Goal: Transaction & Acquisition: Purchase product/service

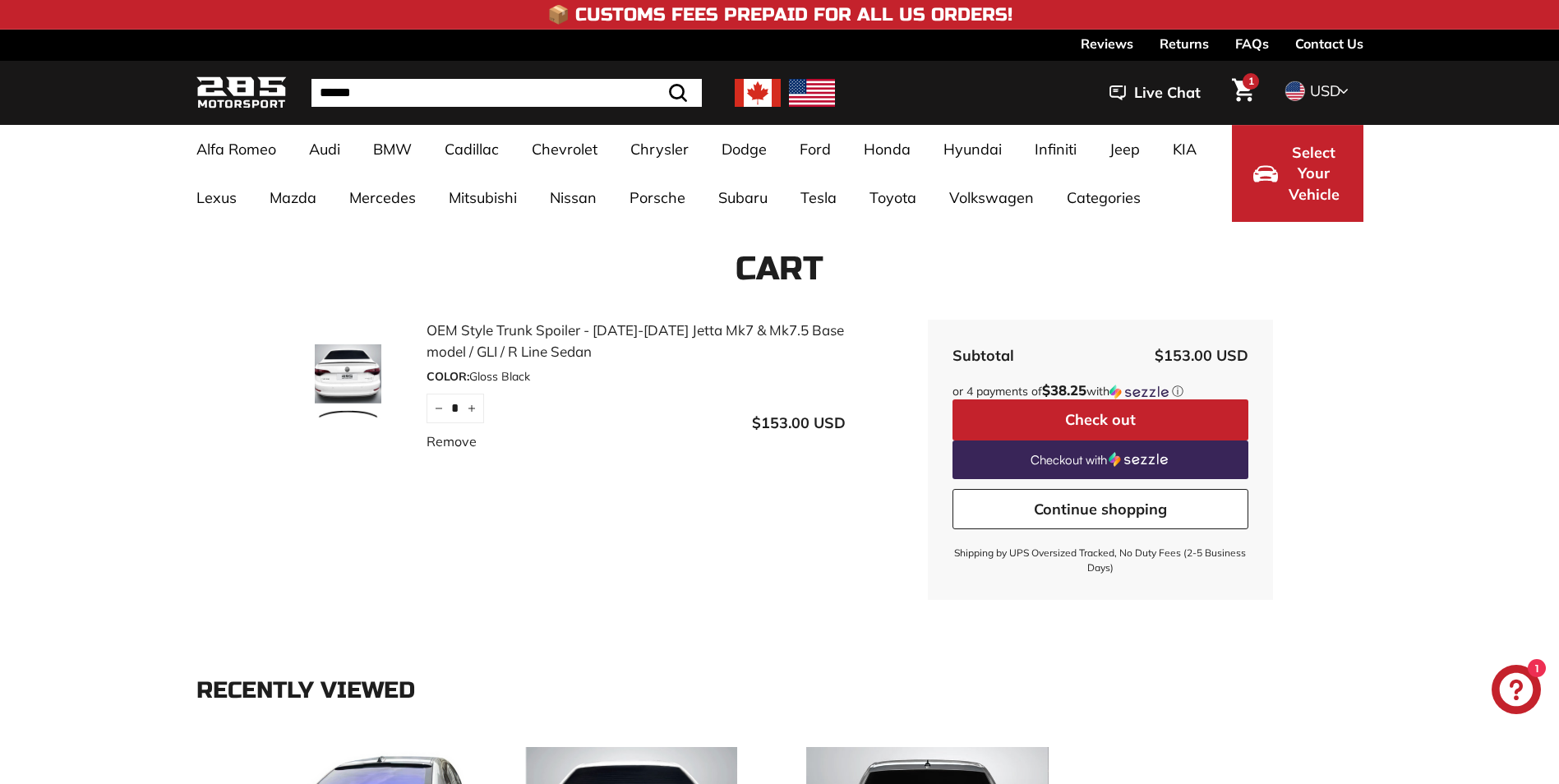
click at [331, 404] on img at bounding box center [349, 384] width 123 height 82
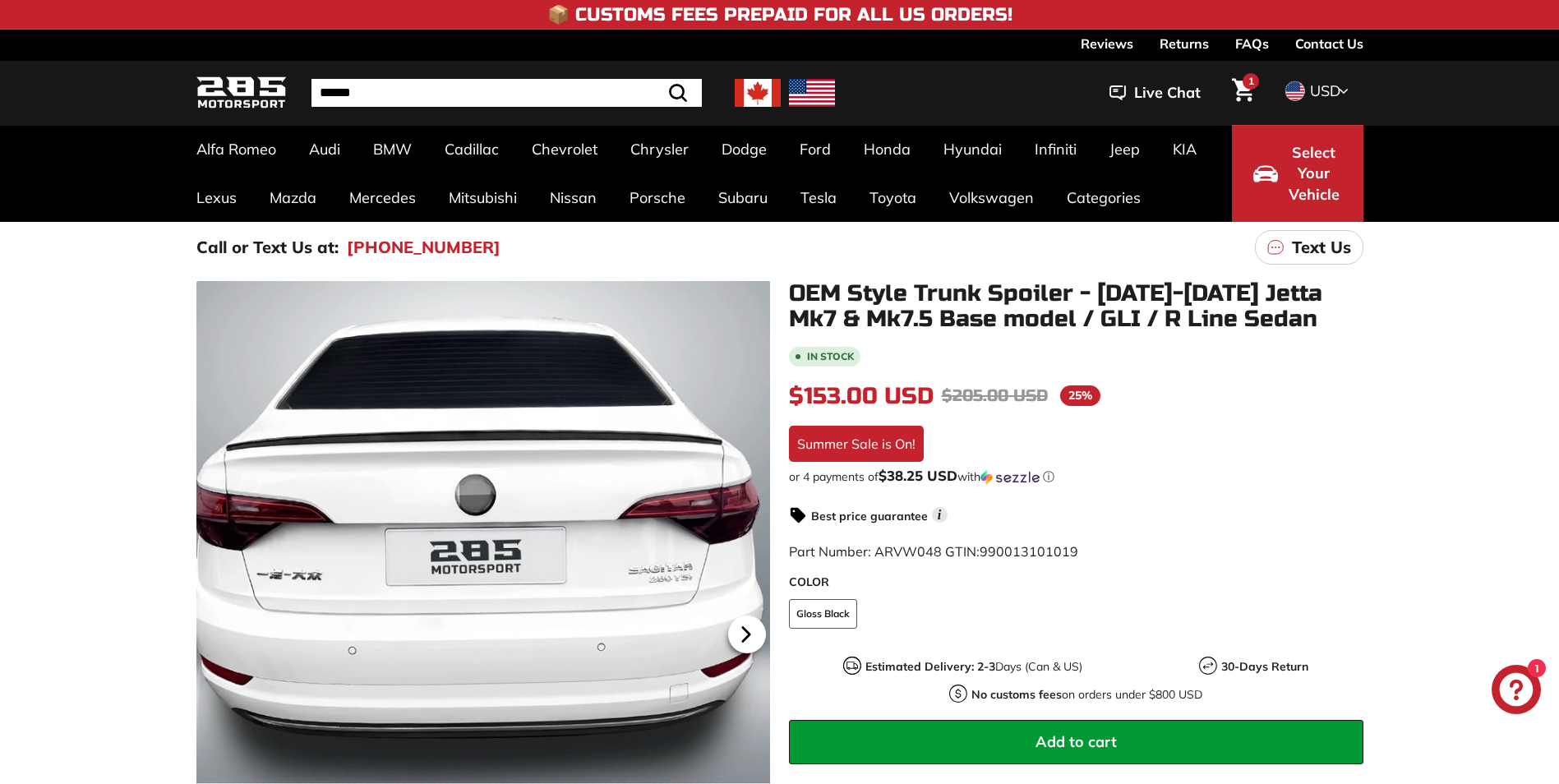
click at [756, 645] on icon at bounding box center [746, 634] width 38 height 38
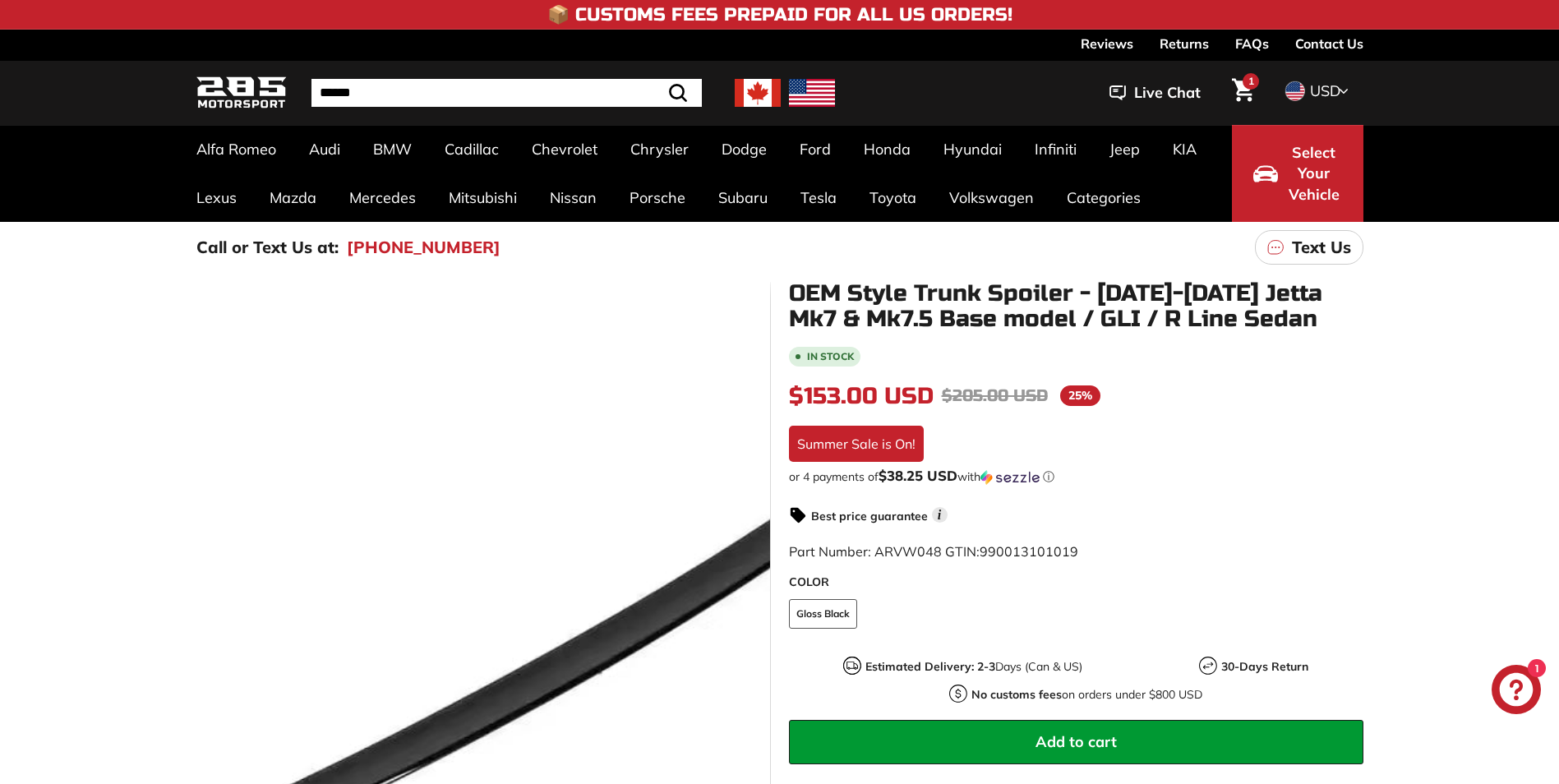
click at [512, 574] on div at bounding box center [483, 632] width 574 height 701
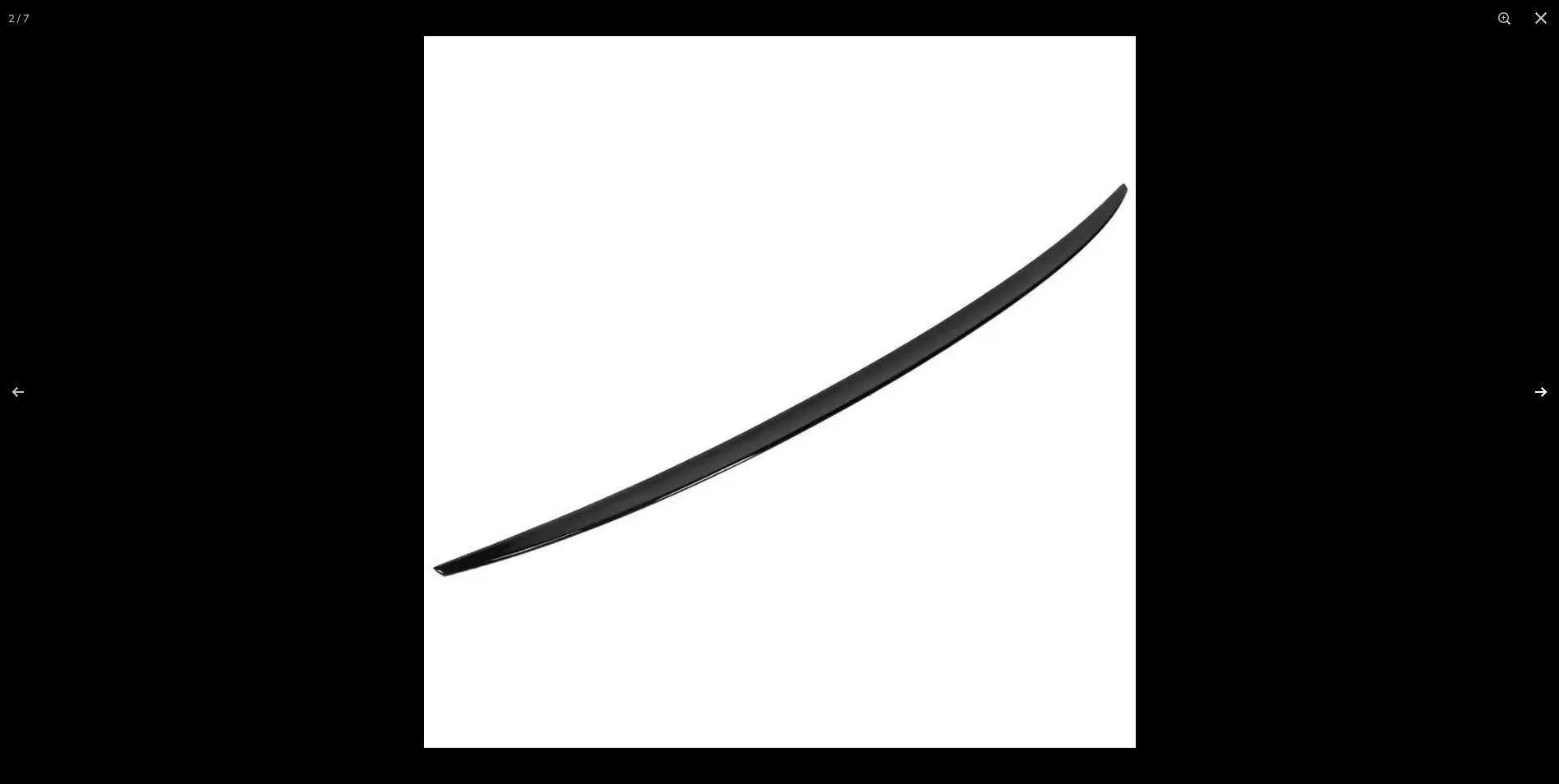
click at [1541, 392] on button at bounding box center [1531, 391] width 58 height 82
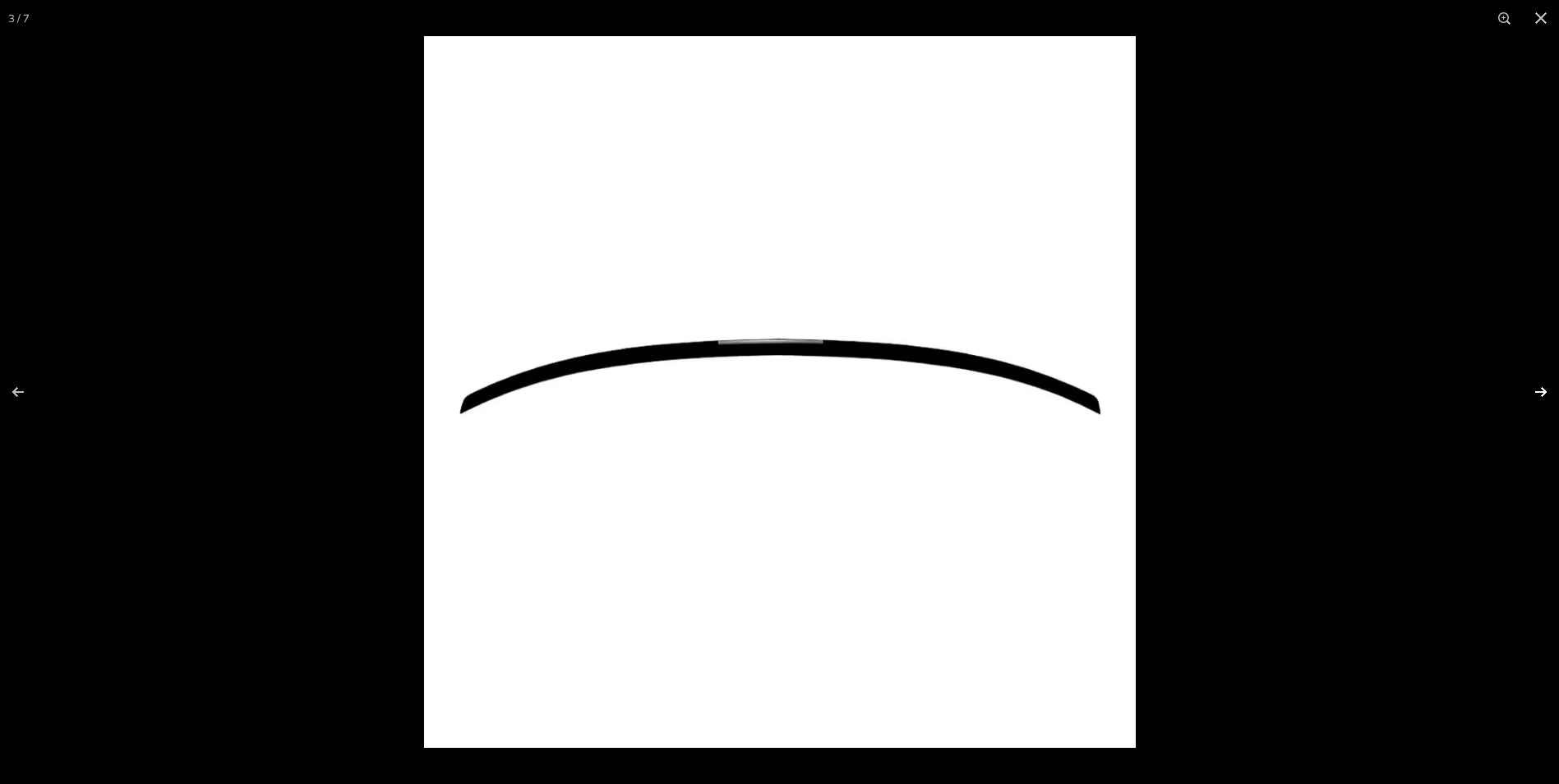
click at [1540, 392] on button at bounding box center [1531, 391] width 58 height 82
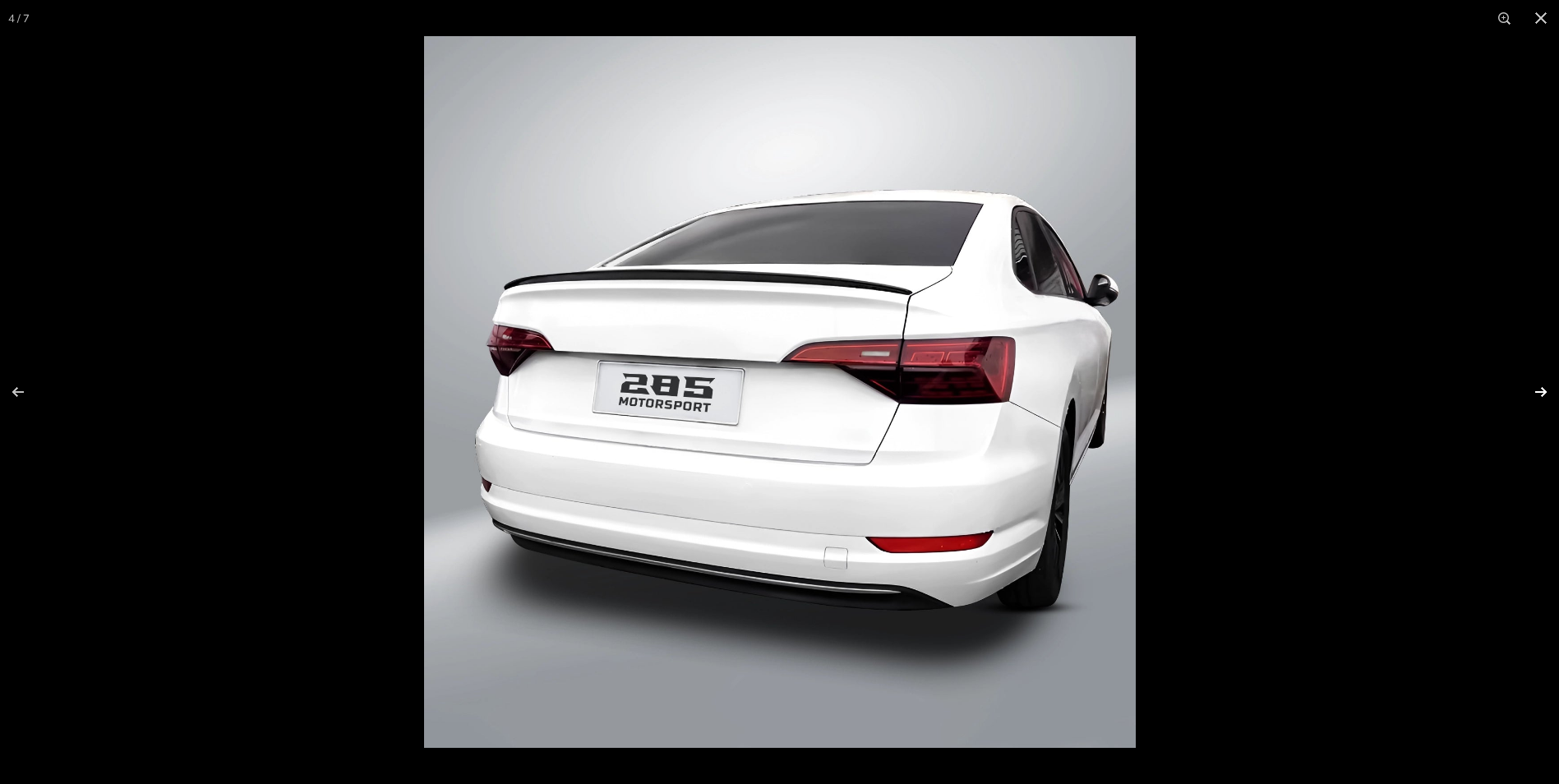
click at [1538, 394] on button at bounding box center [1531, 391] width 58 height 82
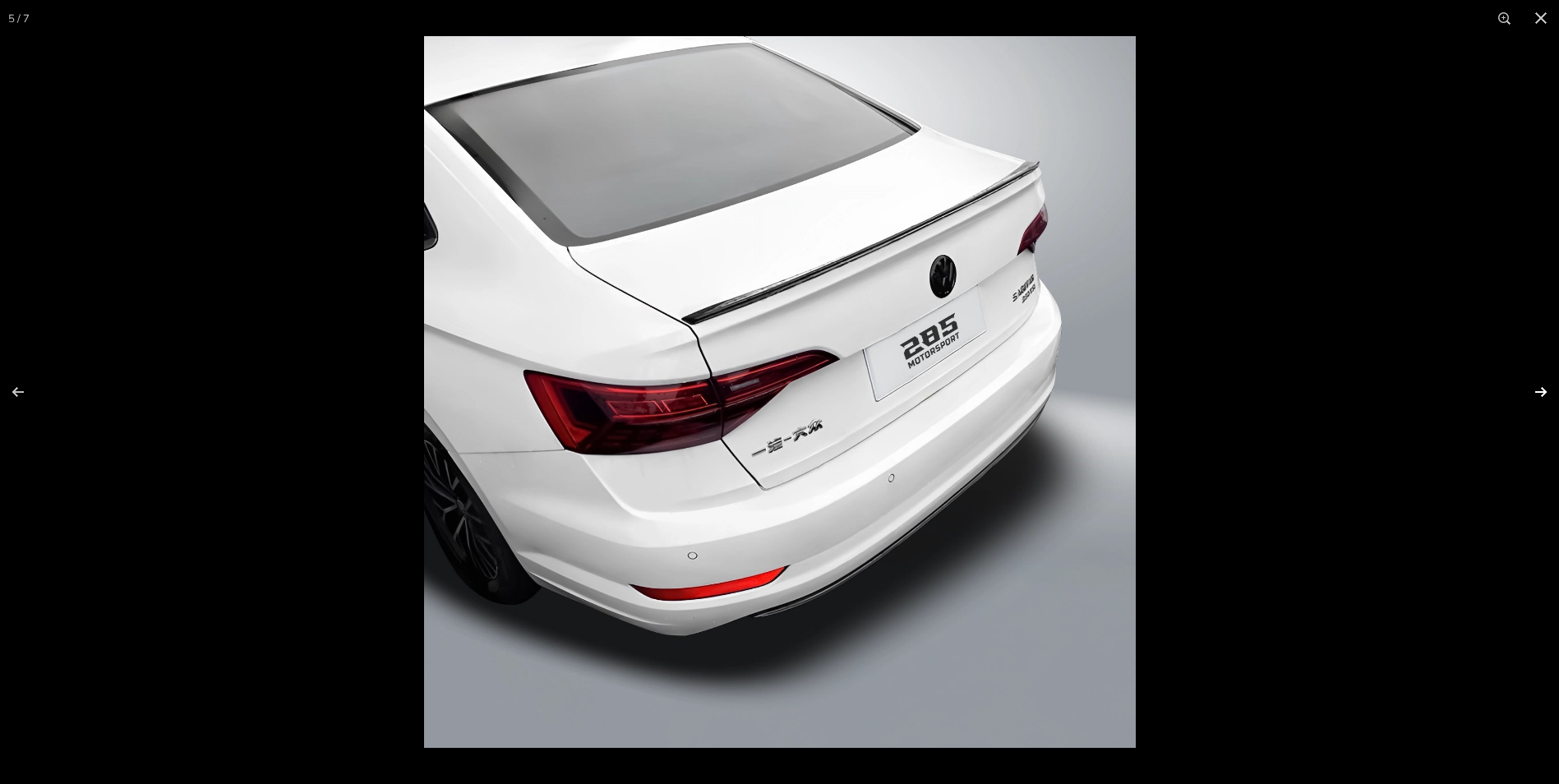
click at [1538, 394] on button at bounding box center [1531, 391] width 58 height 82
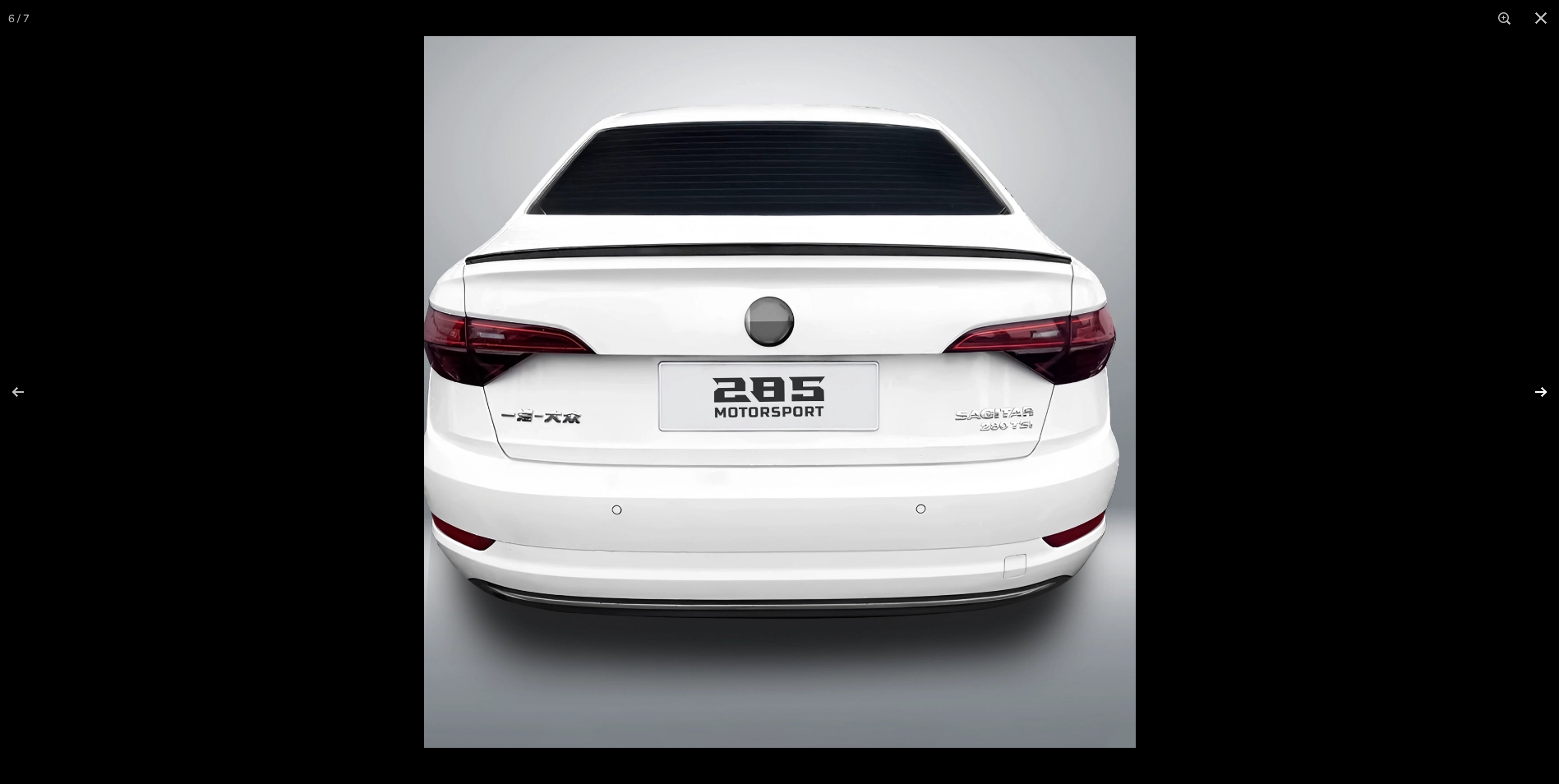
click at [1538, 394] on button at bounding box center [1531, 391] width 58 height 82
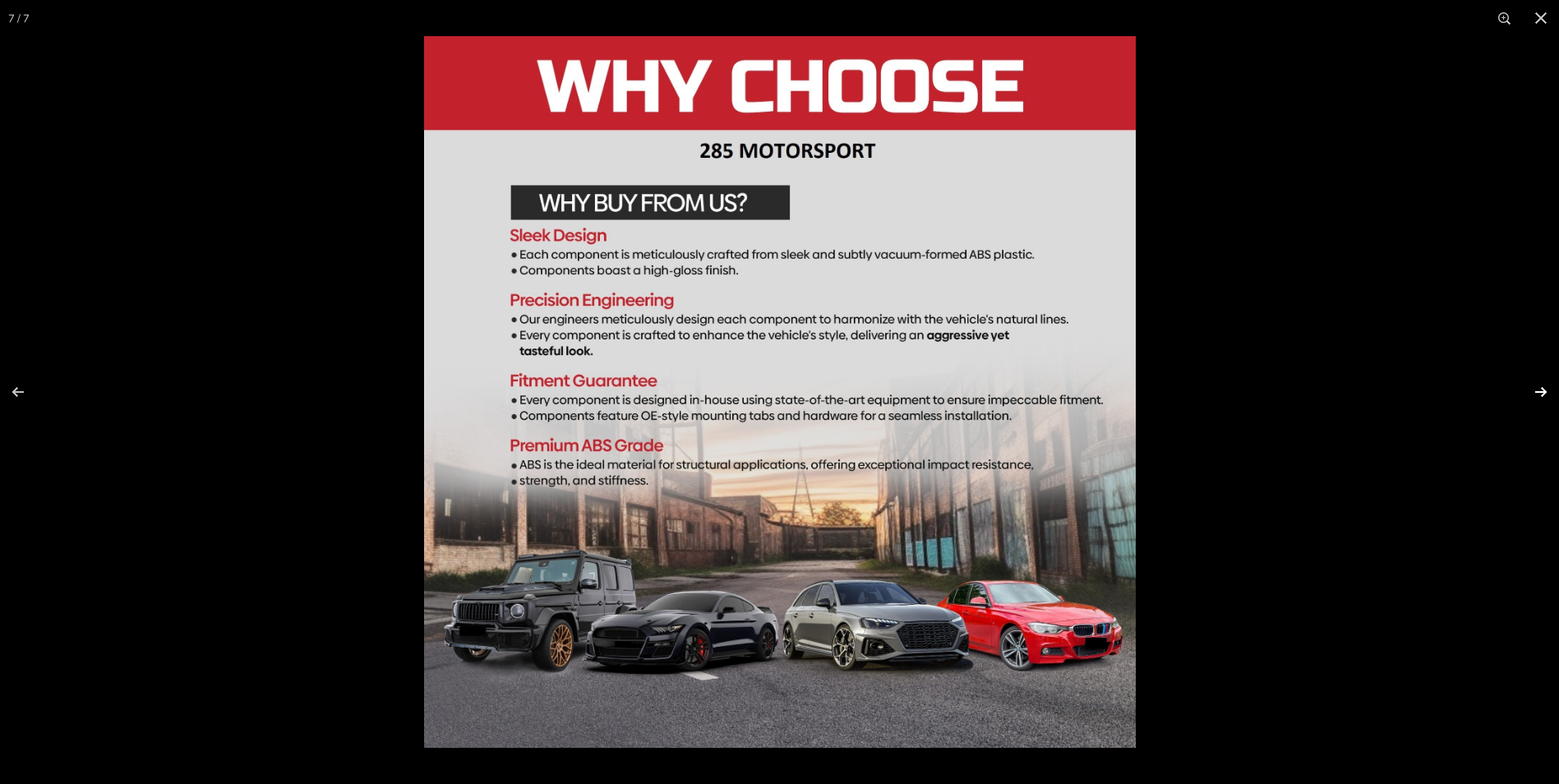
scroll to position [0, 31]
click at [1546, 17] on button at bounding box center [1542, 18] width 37 height 37
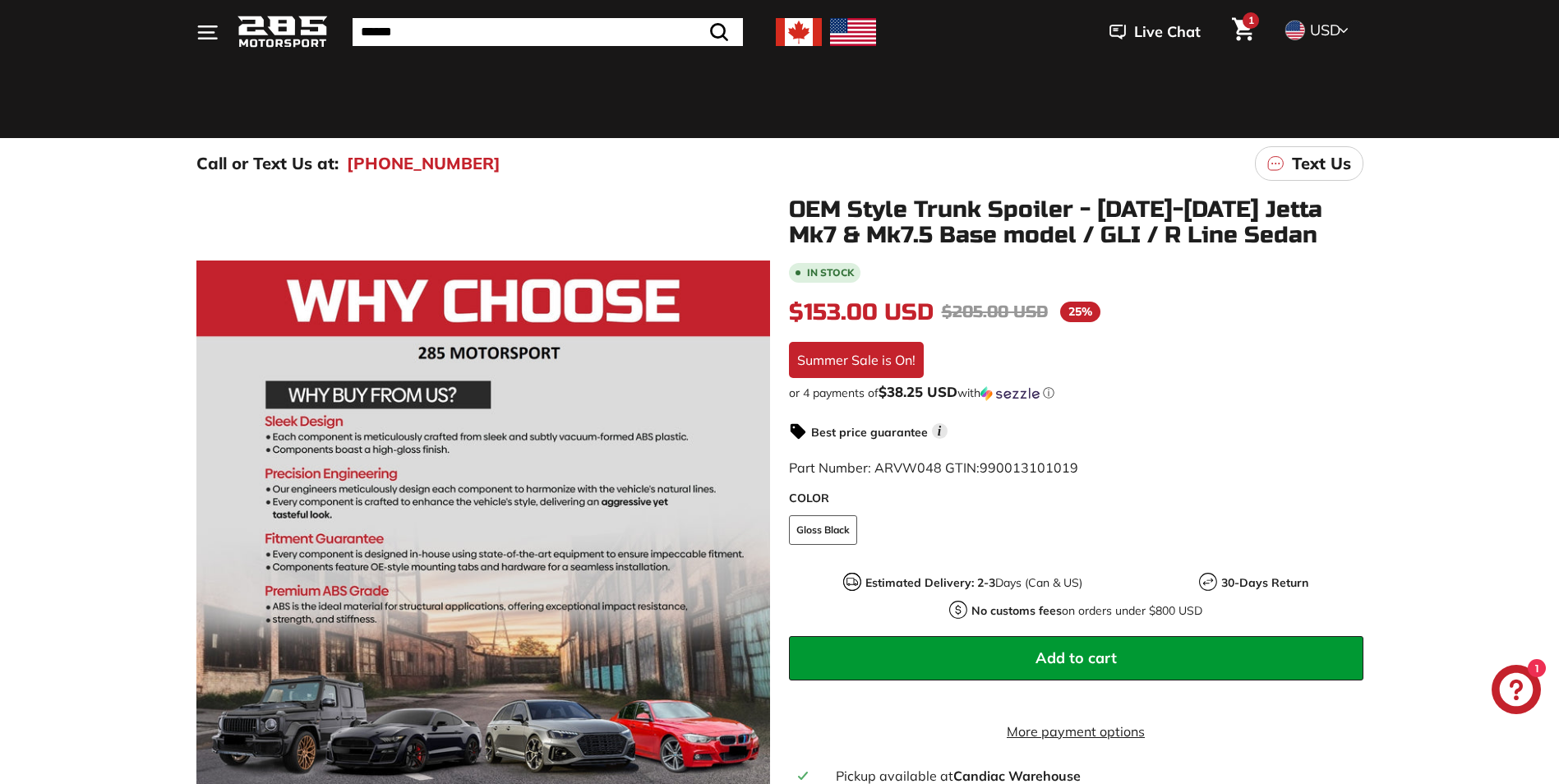
scroll to position [82, 0]
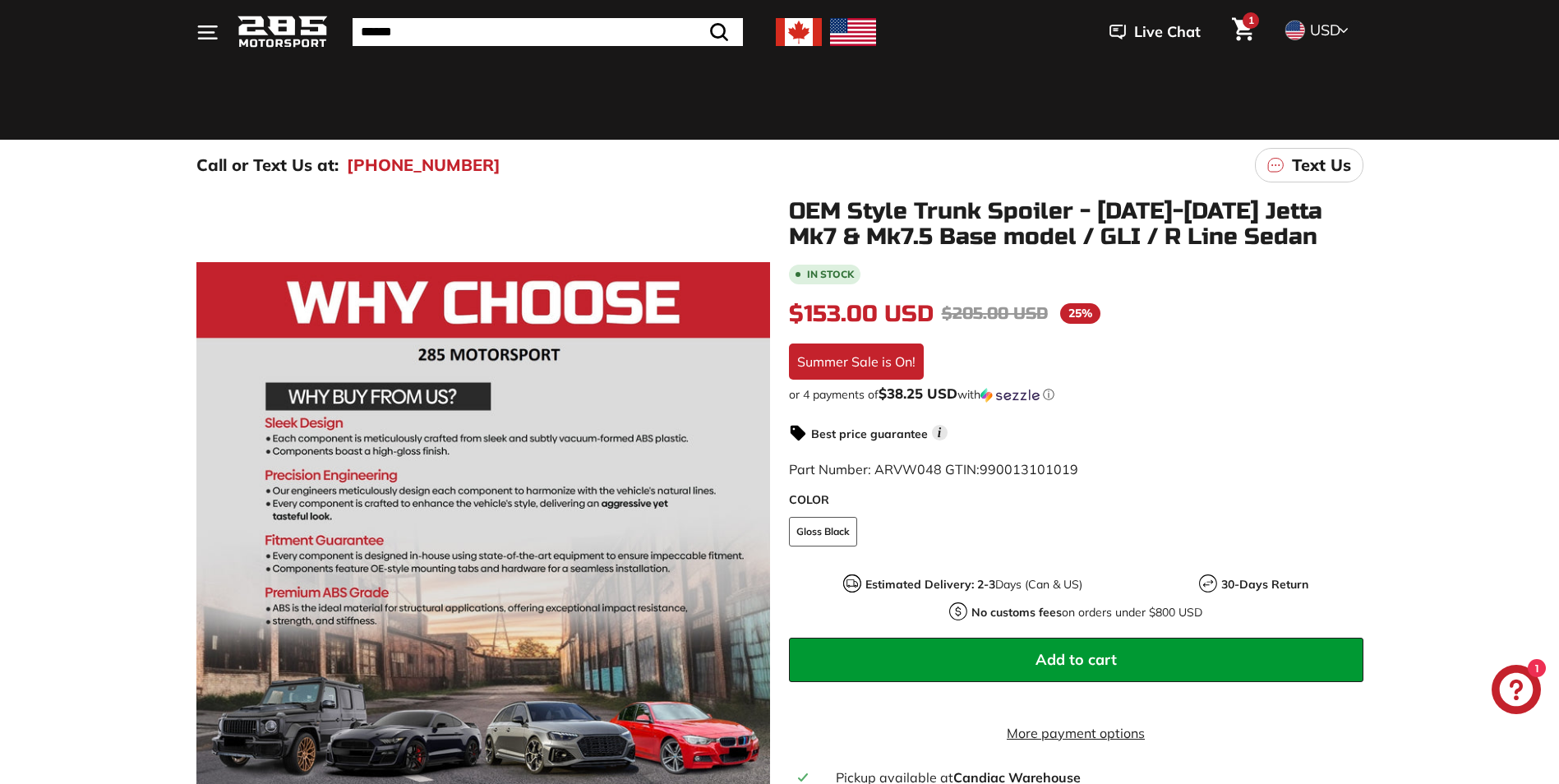
click at [1313, 29] on span "USD" at bounding box center [1326, 30] width 31 height 19
click at [1195, 85] on div "Pause slideshow Play slideshow 📦 Customs Fees Prepaid for All US Orders! 📦 Cust…" at bounding box center [780, 457] width 1559 height 1077
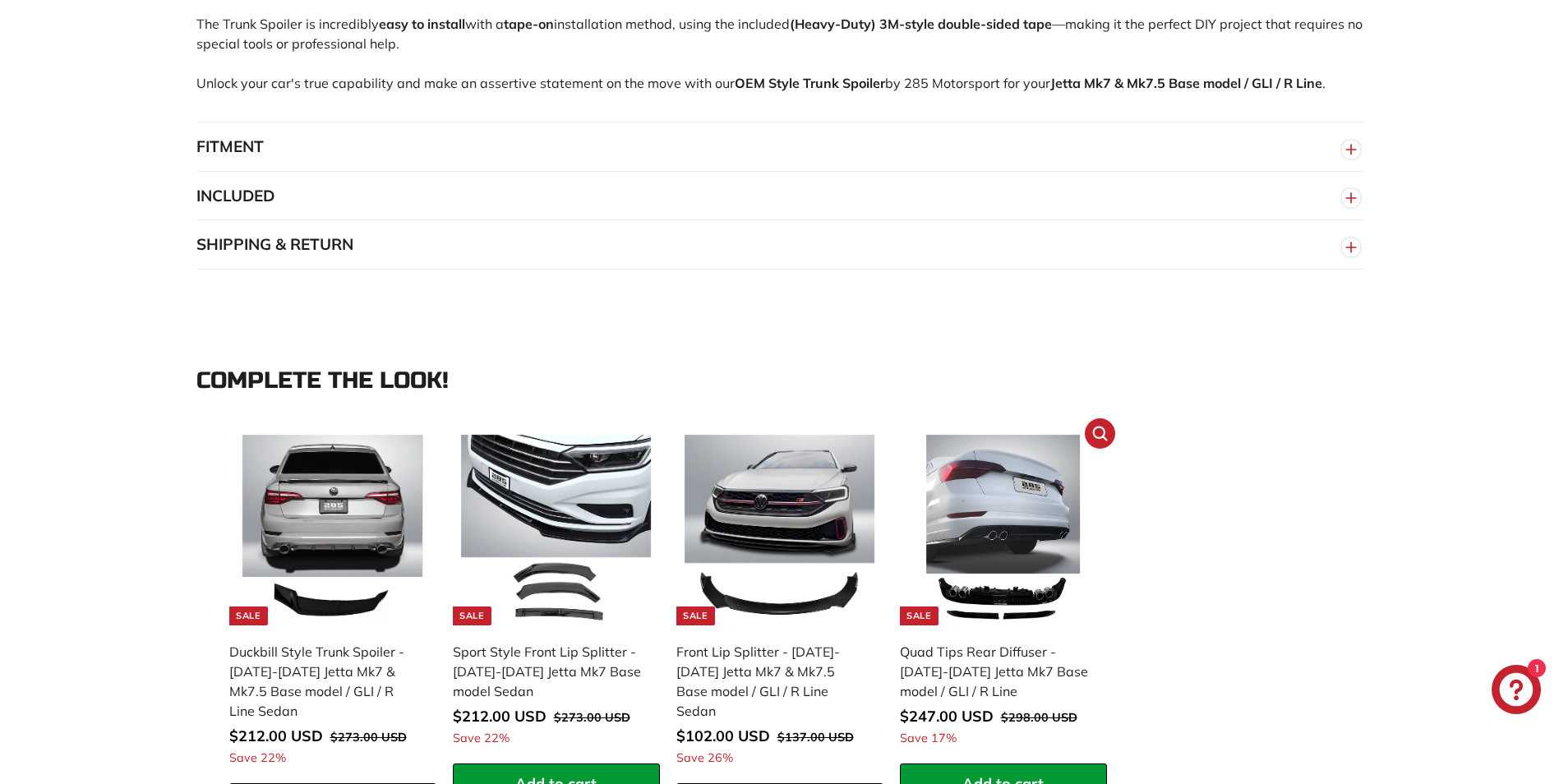
scroll to position [1397, 0]
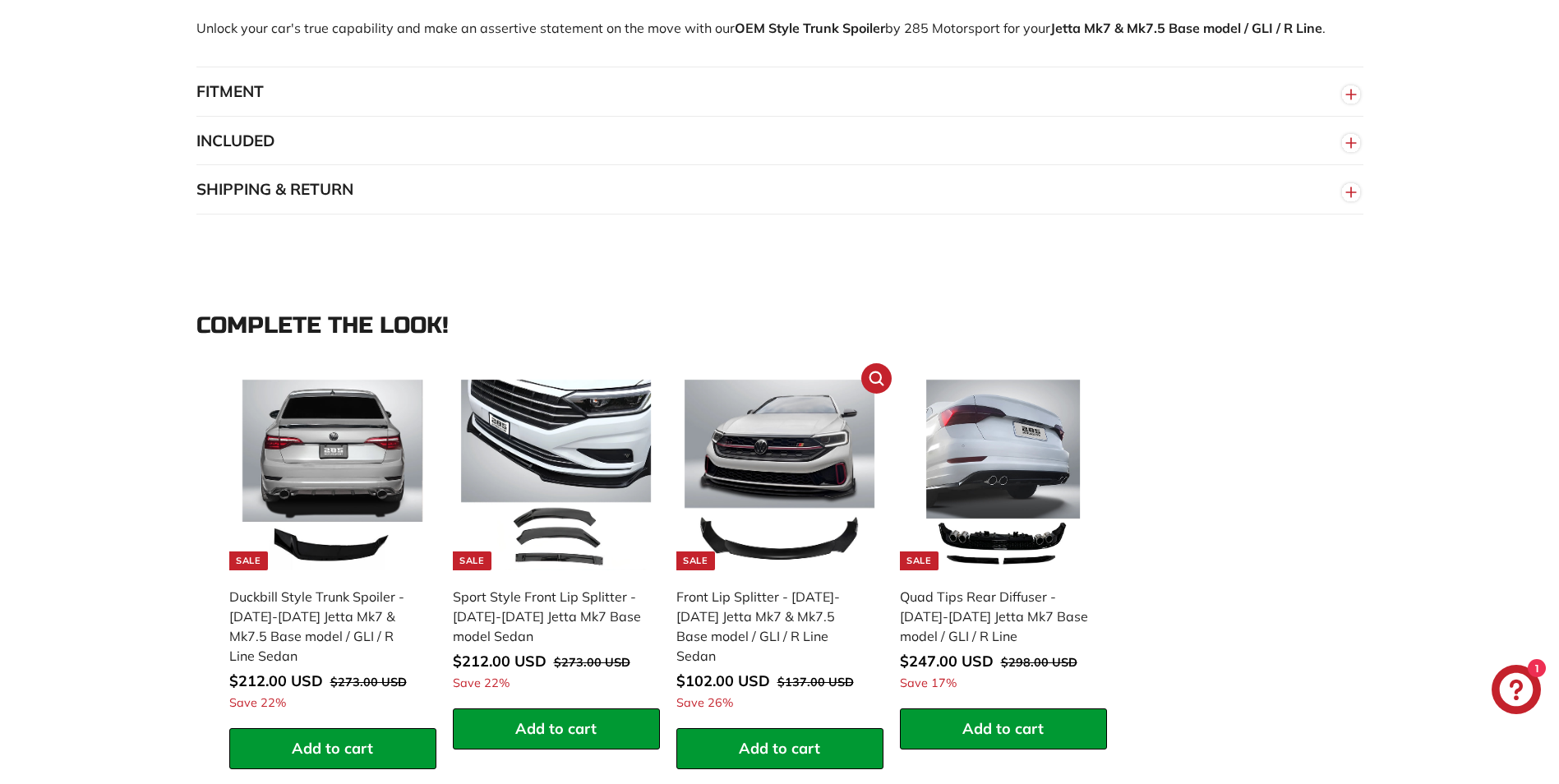
click at [725, 607] on div "Front Lip Splitter - [DATE]-[DATE] Jetta Mk7 & Mk7.5 Base model / GLI / R Line …" at bounding box center [772, 626] width 191 height 79
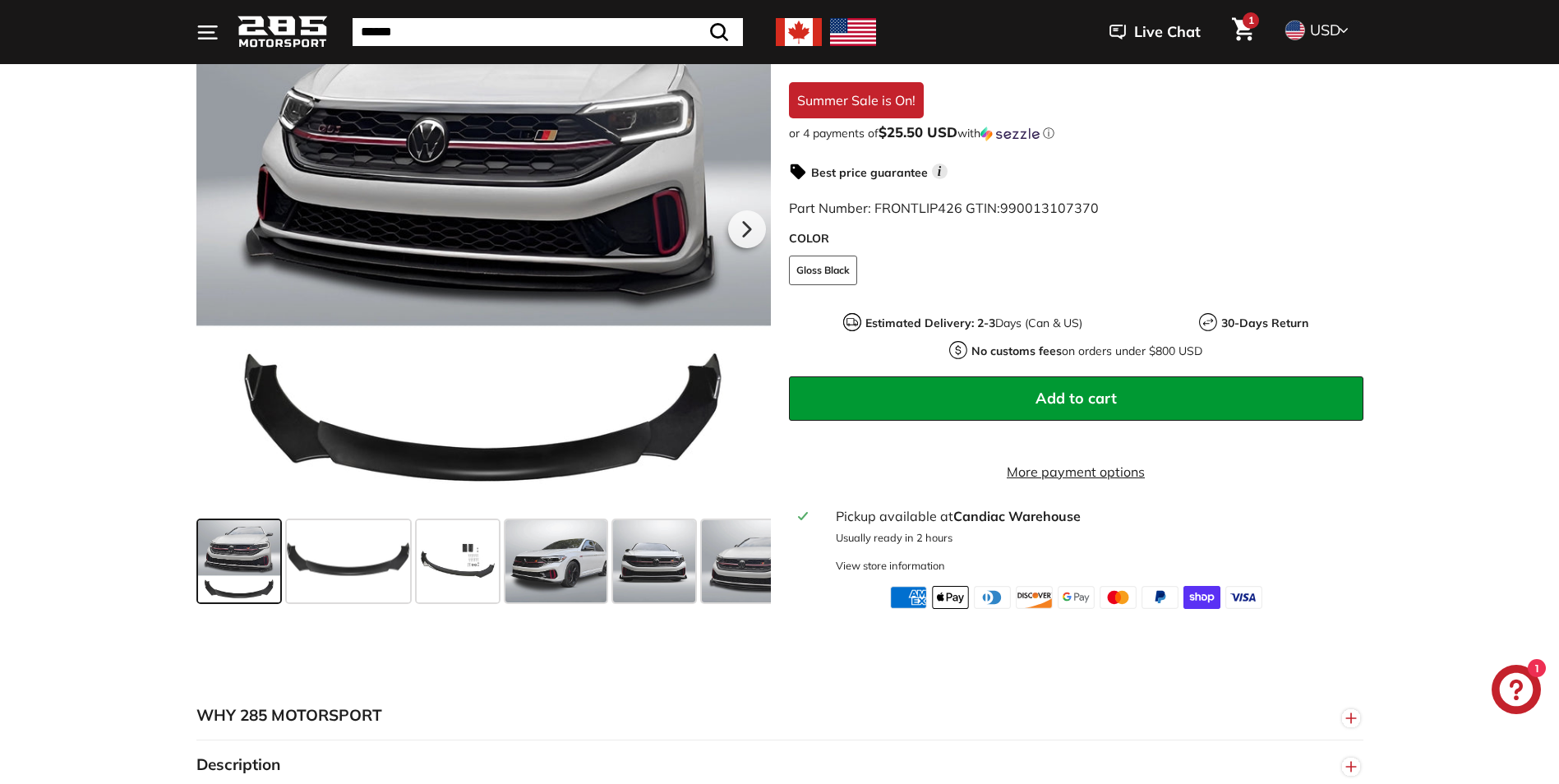
scroll to position [411, 0]
